Goal: Task Accomplishment & Management: Manage account settings

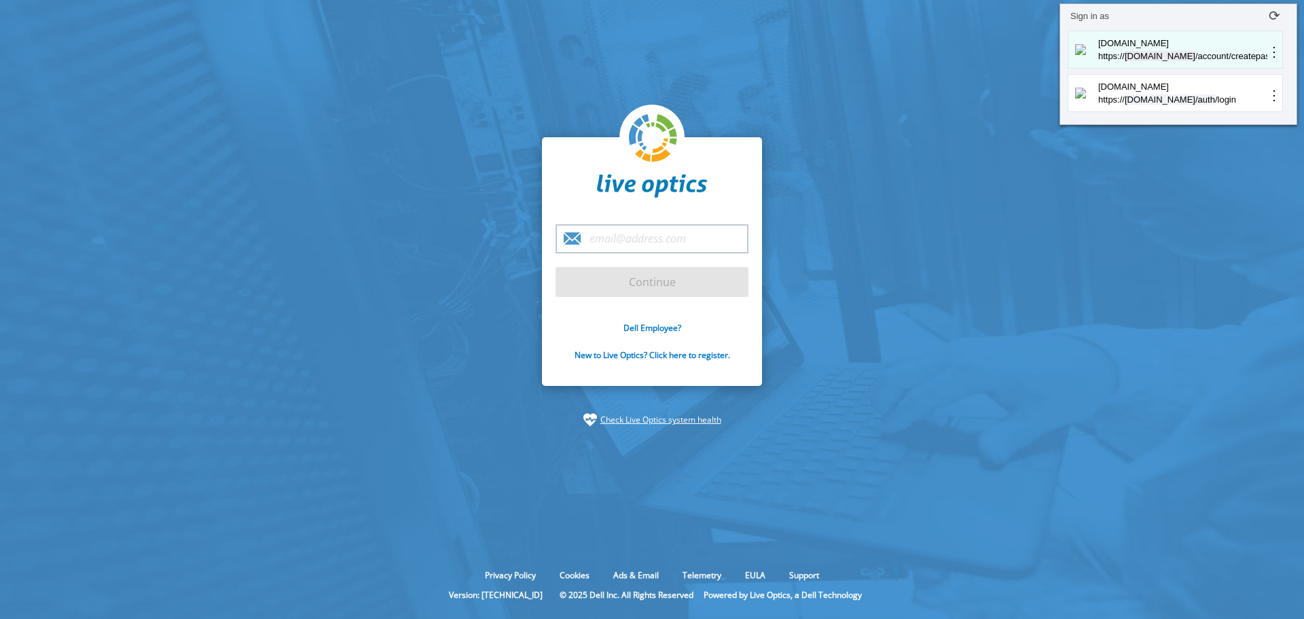
click at [1150, 49] on p "[DOMAIN_NAME]" at bounding box center [1181, 44] width 171 height 14
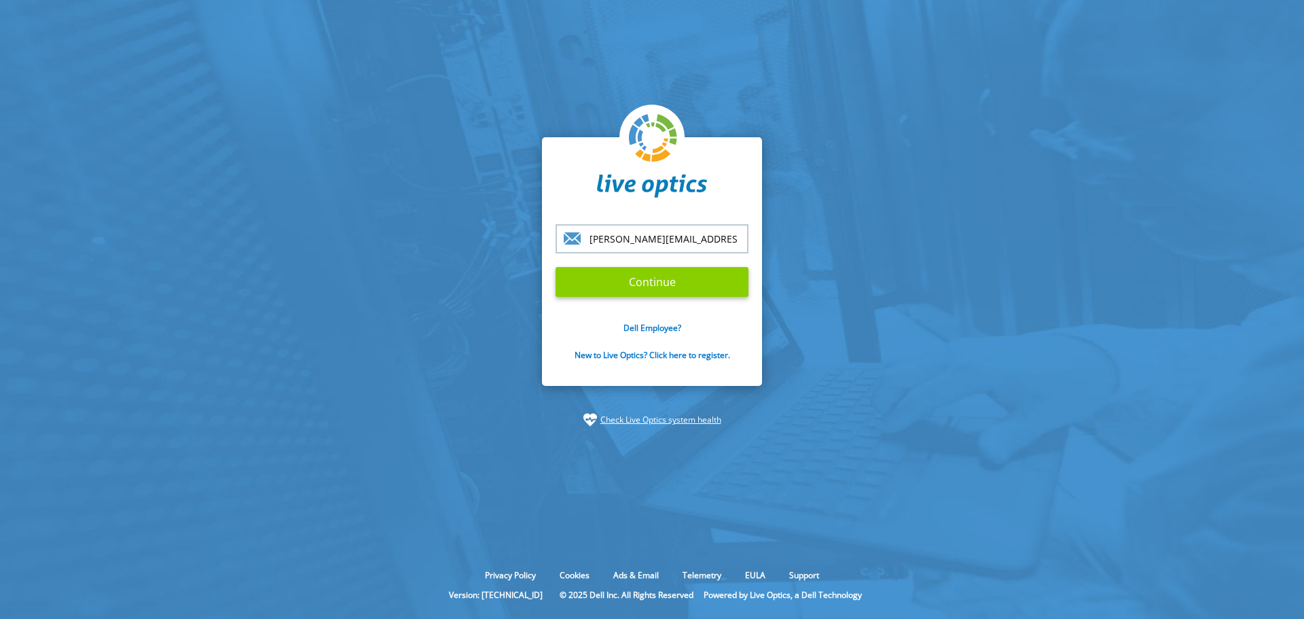
click at [649, 280] on input "Continue" at bounding box center [652, 282] width 193 height 30
click at [689, 244] on input "[PERSON_NAME][EMAIL_ADDRESS][PERSON_NAME][DOMAIN_NAME]" at bounding box center [652, 238] width 193 height 29
click at [597, 283] on input "Continue" at bounding box center [652, 282] width 193 height 30
click at [653, 280] on input "Continue" at bounding box center [652, 282] width 193 height 30
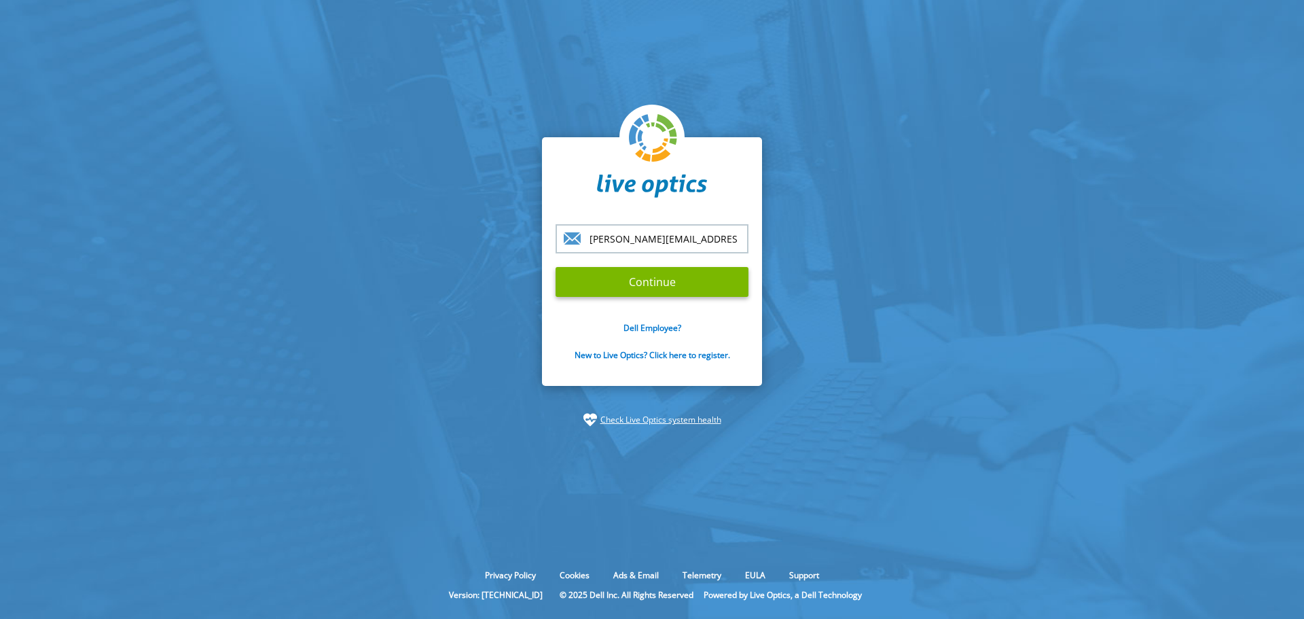
click at [721, 239] on input "[PERSON_NAME][EMAIL_ADDRESS][PERSON_NAME][DOMAIN_NAME]" at bounding box center [652, 238] width 193 height 29
type input "[PERSON_NAME][EMAIL_ADDRESS][PERSON_NAME][DOMAIN_NAME]"
click at [556, 267] on input "Continue" at bounding box center [652, 282] width 193 height 30
click at [584, 280] on input "Continue" at bounding box center [652, 282] width 193 height 30
click at [658, 286] on input "Continue" at bounding box center [652, 282] width 193 height 30
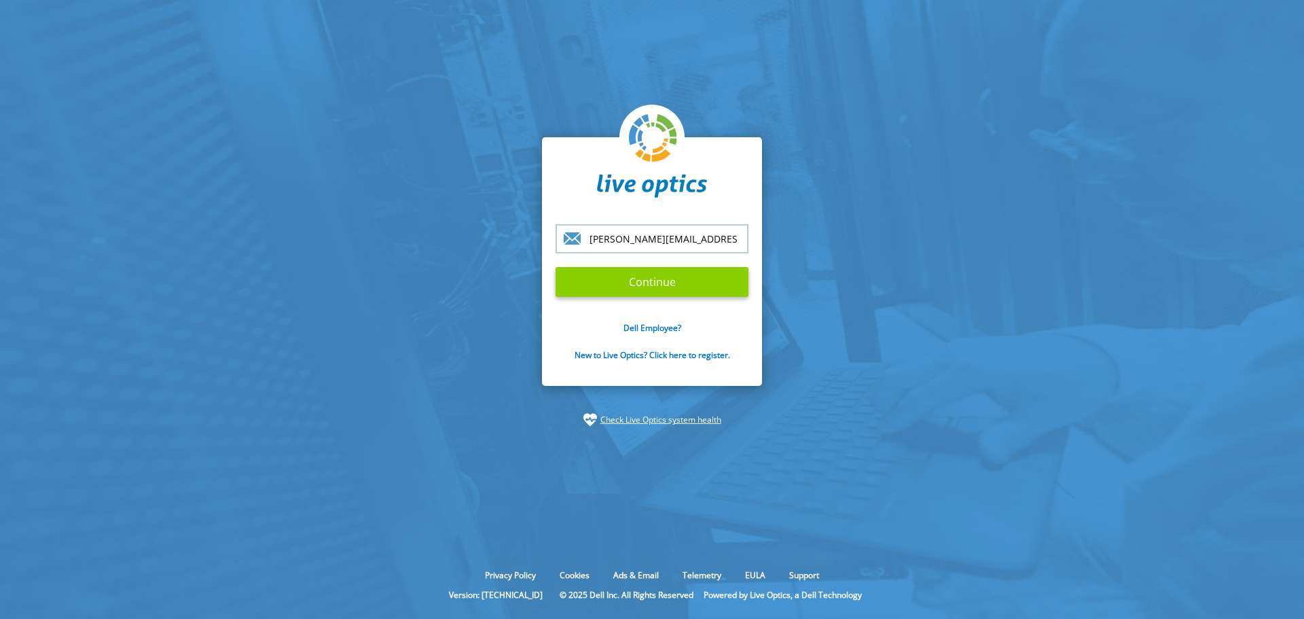
click at [658, 286] on input "Continue" at bounding box center [652, 282] width 193 height 30
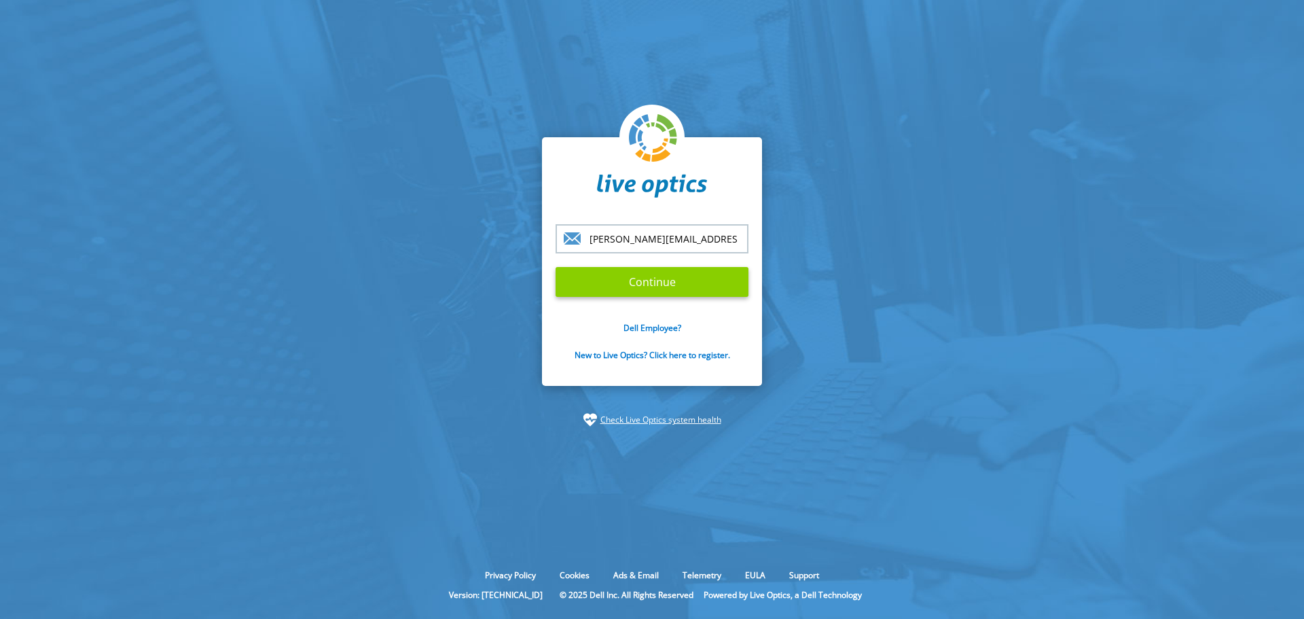
click at [658, 286] on input "Continue" at bounding box center [652, 282] width 193 height 30
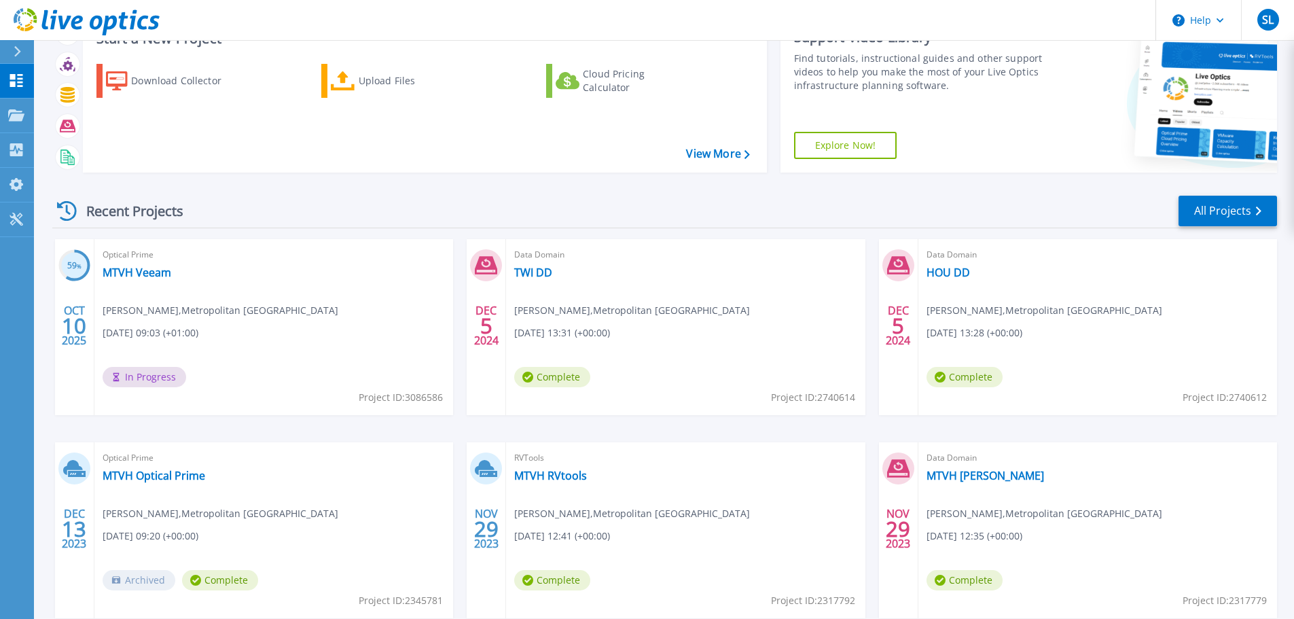
scroll to position [68, 0]
